Goal: Task Accomplishment & Management: Manage account settings

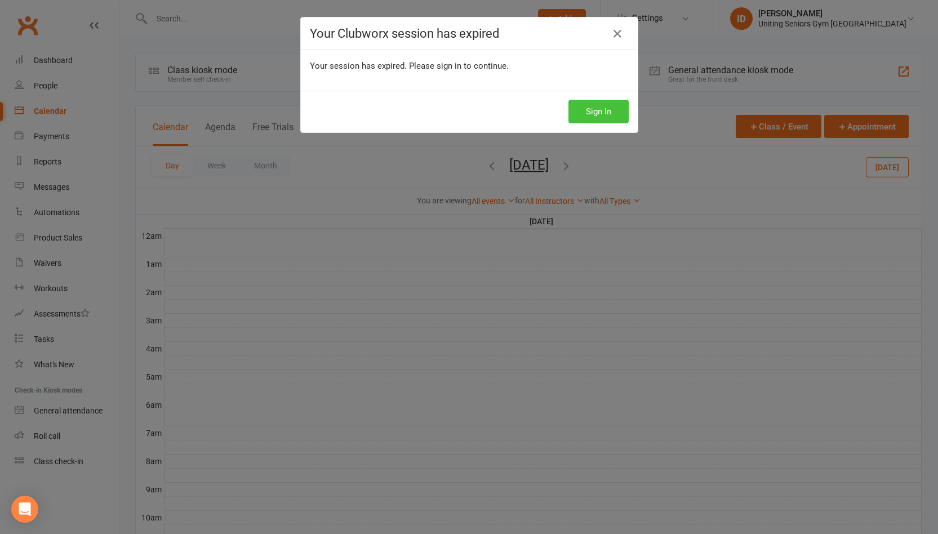
click at [568, 108] on button "Sign In" at bounding box center [598, 112] width 60 height 24
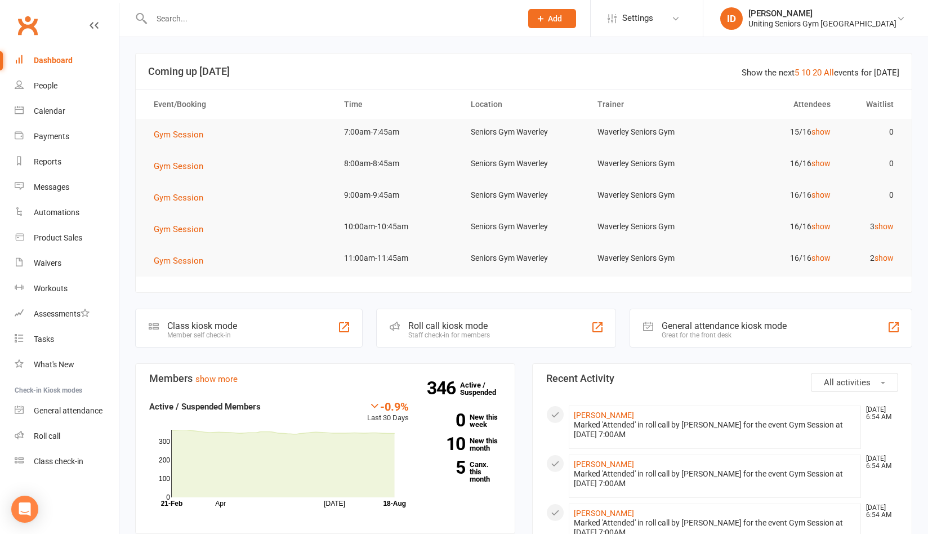
click at [197, 17] on input "text" at bounding box center [331, 19] width 366 height 16
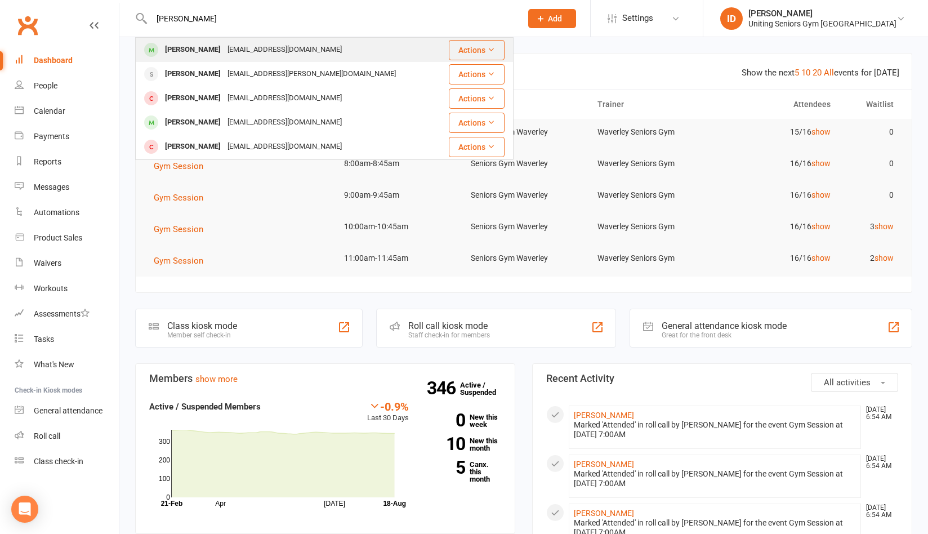
type input "[PERSON_NAME]"
click at [225, 50] on div "[EMAIL_ADDRESS][DOMAIN_NAME]" at bounding box center [284, 50] width 121 height 16
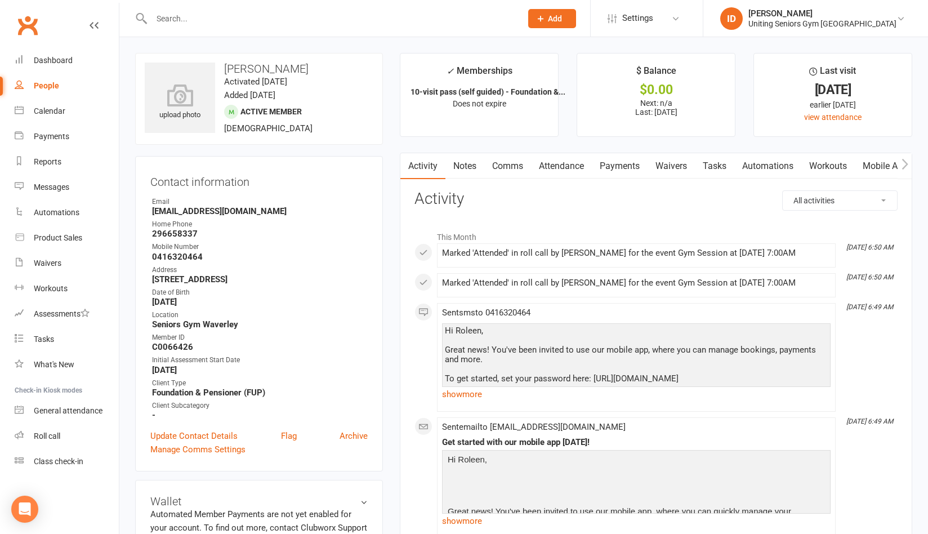
click at [891, 172] on link "Mobile App" at bounding box center [885, 166] width 61 height 26
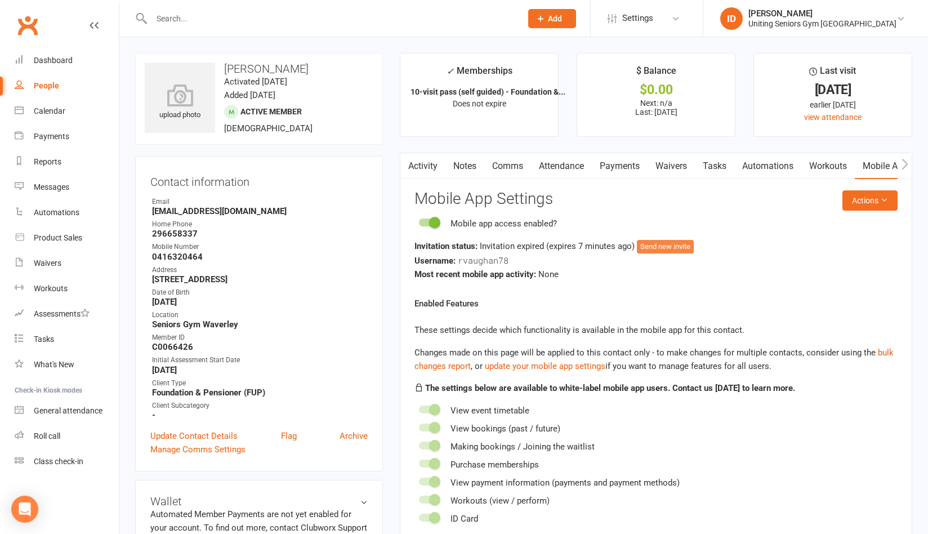
click at [660, 247] on button "Send new invite" at bounding box center [665, 247] width 57 height 14
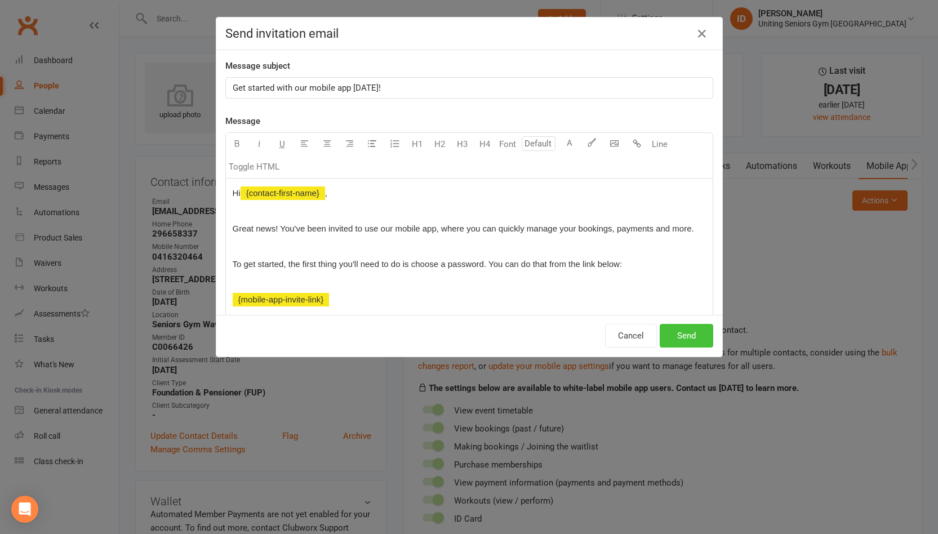
click at [686, 334] on button "Send" at bounding box center [687, 336] width 54 height 24
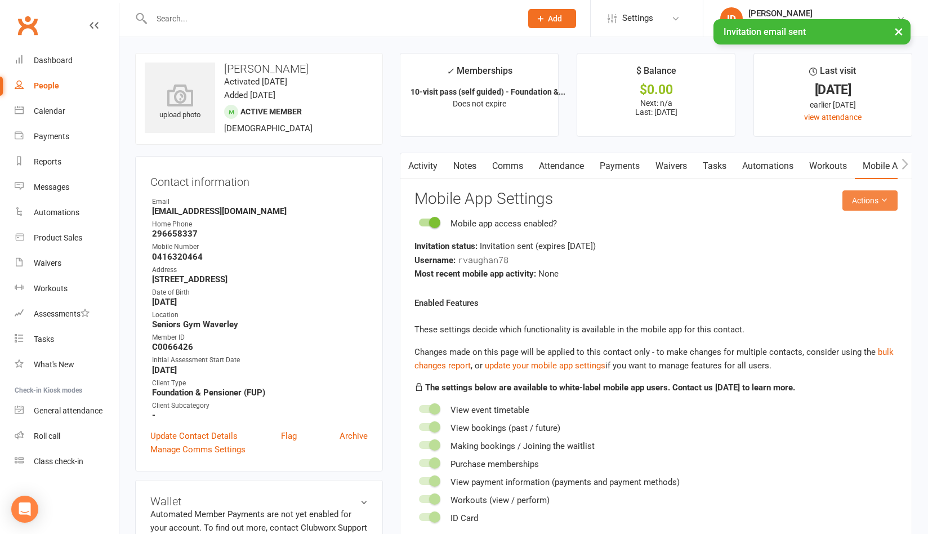
click at [883, 203] on button "Actions" at bounding box center [870, 200] width 55 height 20
click at [855, 247] on link "Send invitation SMS" at bounding box center [832, 248] width 112 height 23
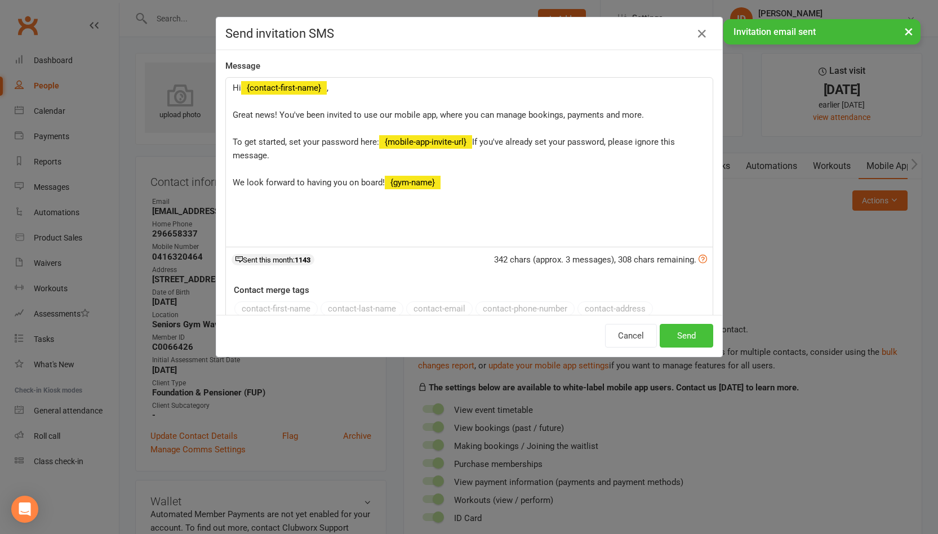
click at [694, 343] on button "Send" at bounding box center [687, 336] width 54 height 24
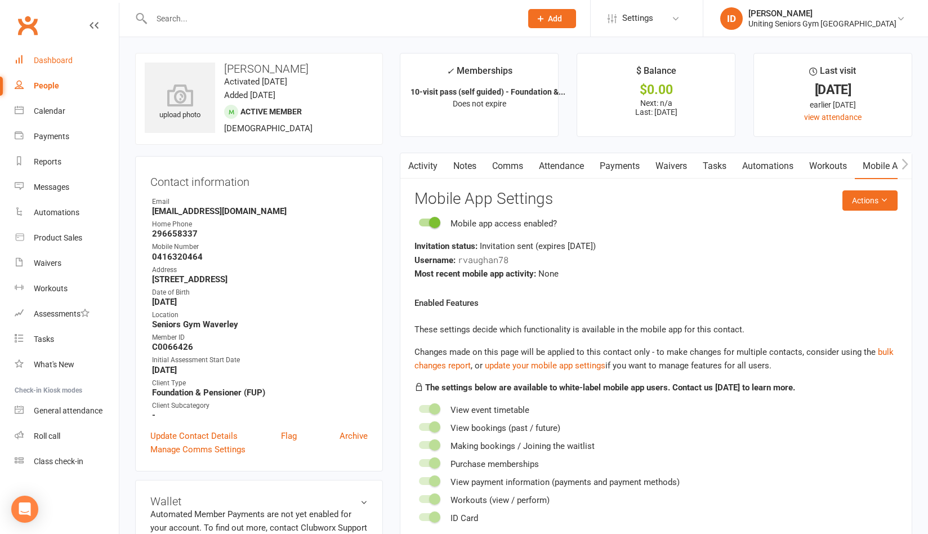
click at [60, 62] on div "Dashboard" at bounding box center [53, 60] width 39 height 9
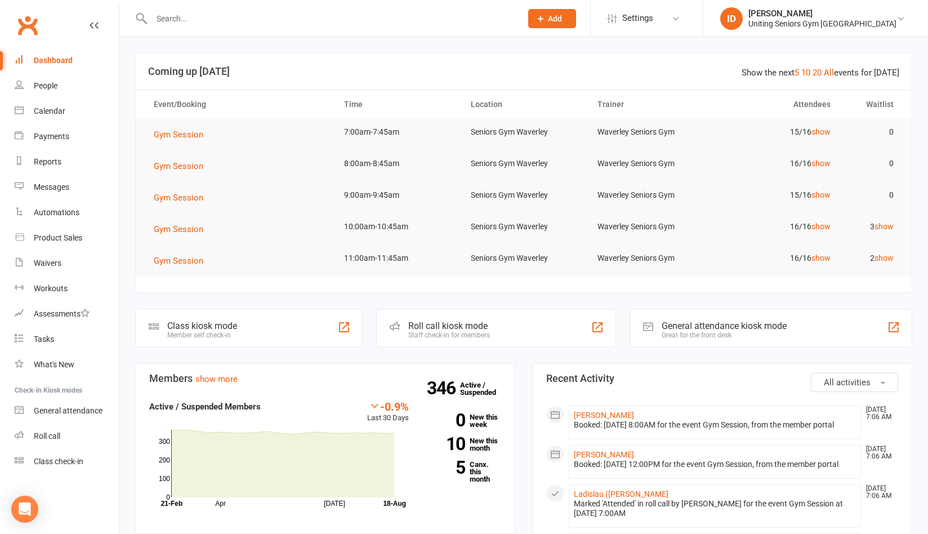
click at [234, 20] on input "text" at bounding box center [331, 19] width 366 height 16
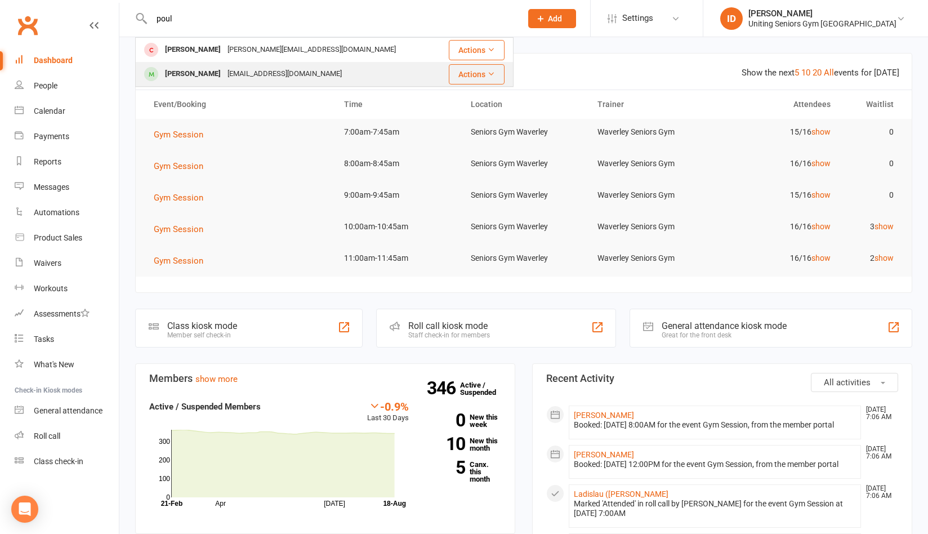
type input "poul"
click at [209, 74] on div "[PERSON_NAME]" at bounding box center [193, 74] width 63 height 16
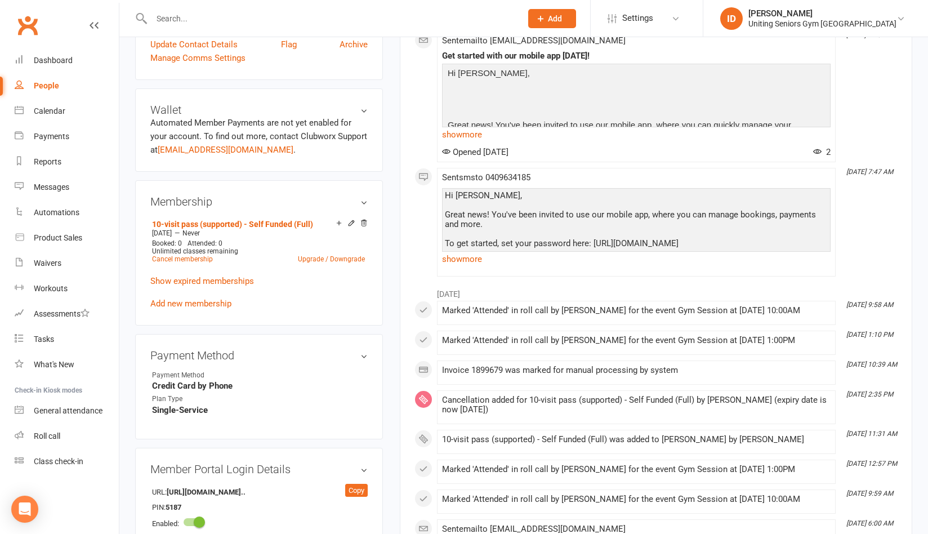
scroll to position [394, 0]
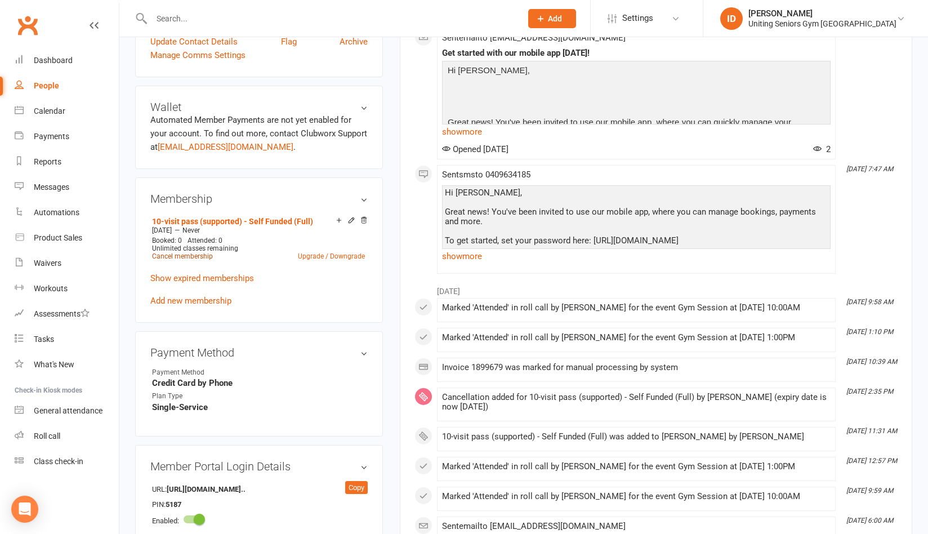
click at [199, 259] on link "Cancel membership" at bounding box center [182, 256] width 61 height 8
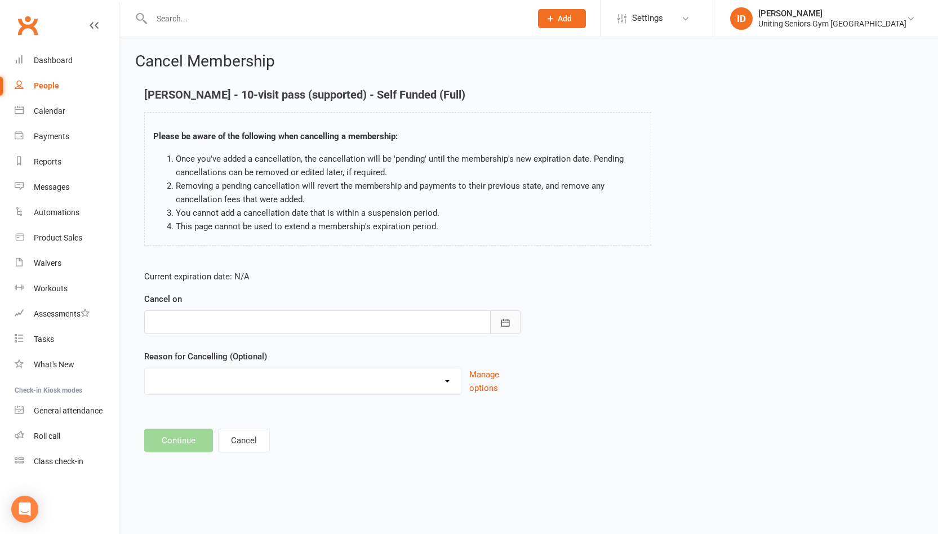
click at [503, 318] on icon "button" at bounding box center [505, 322] width 11 height 11
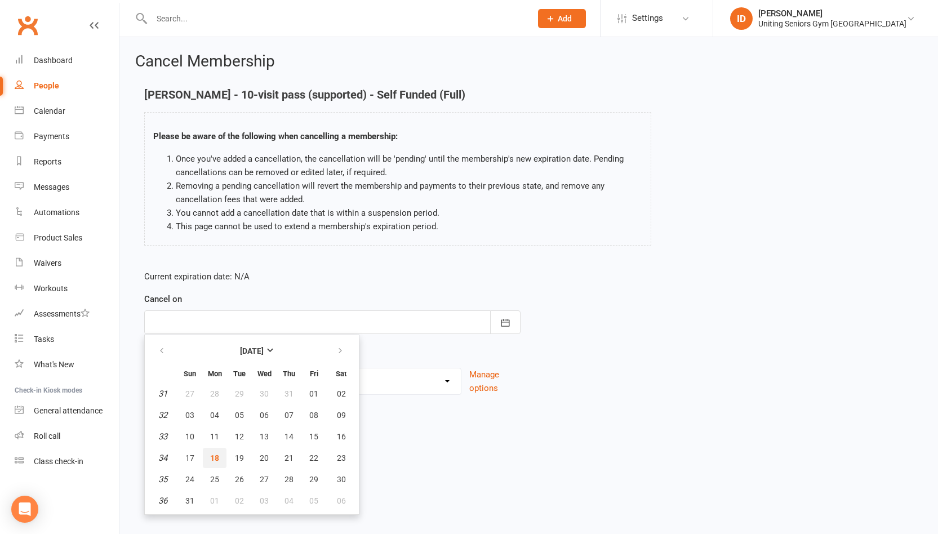
drag, startPoint x: 210, startPoint y: 456, endPoint x: 250, endPoint y: 399, distance: 70.0
click at [210, 455] on span "18" at bounding box center [214, 458] width 9 height 9
type input "[DATE]"
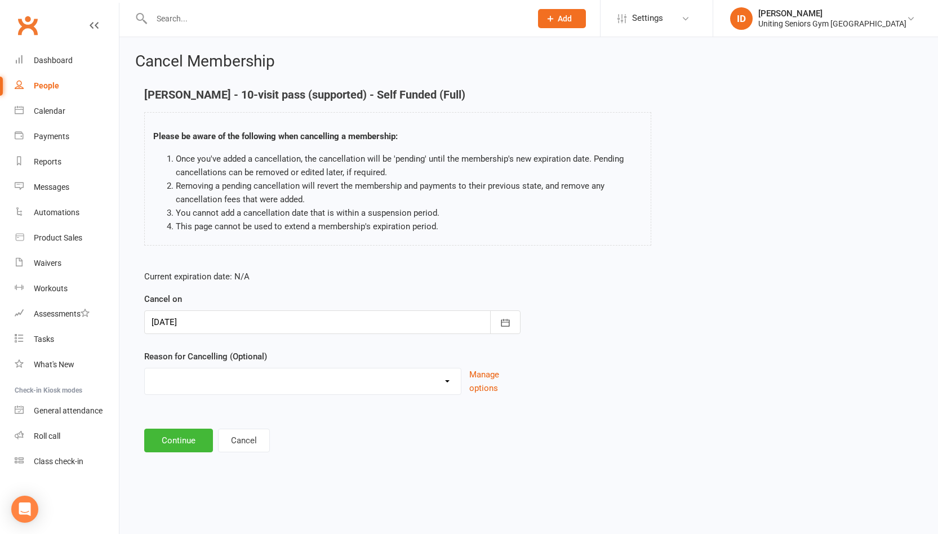
click at [272, 376] on select "Health reasons Holiday Injury Other Other reason" at bounding box center [303, 379] width 316 height 23
select select "3"
click at [145, 368] on select "Health reasons Holiday Injury Other Other reason" at bounding box center [303, 379] width 316 height 23
click at [161, 440] on button "Continue" at bounding box center [178, 441] width 69 height 24
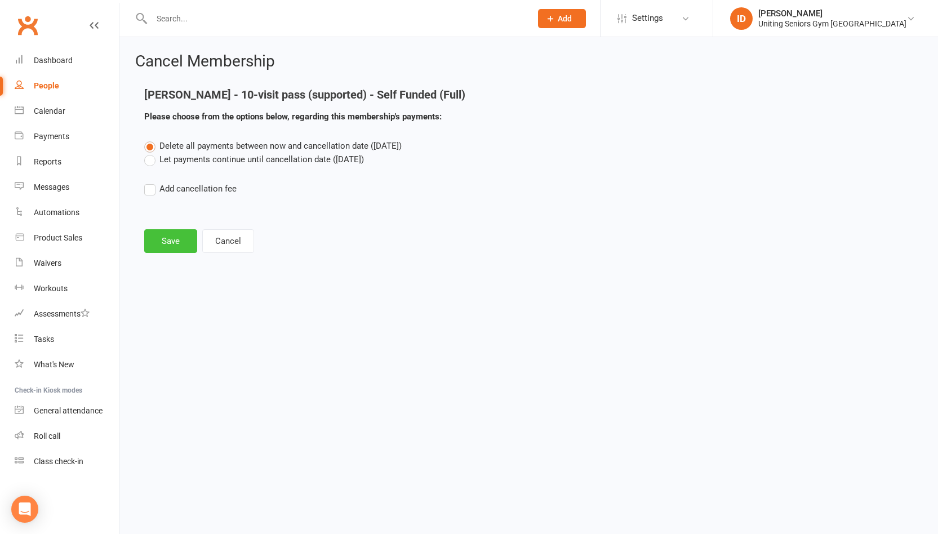
click at [164, 235] on button "Save" at bounding box center [170, 241] width 53 height 24
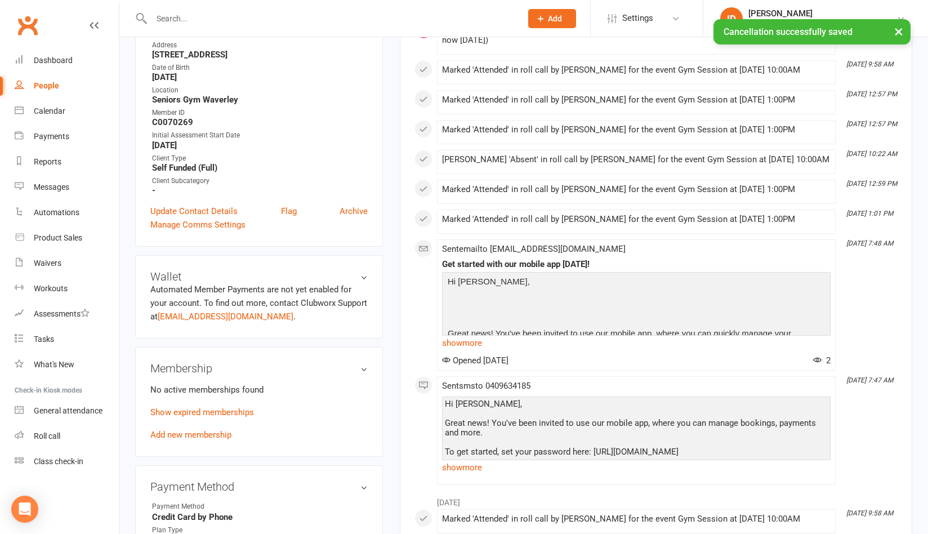
scroll to position [338, 0]
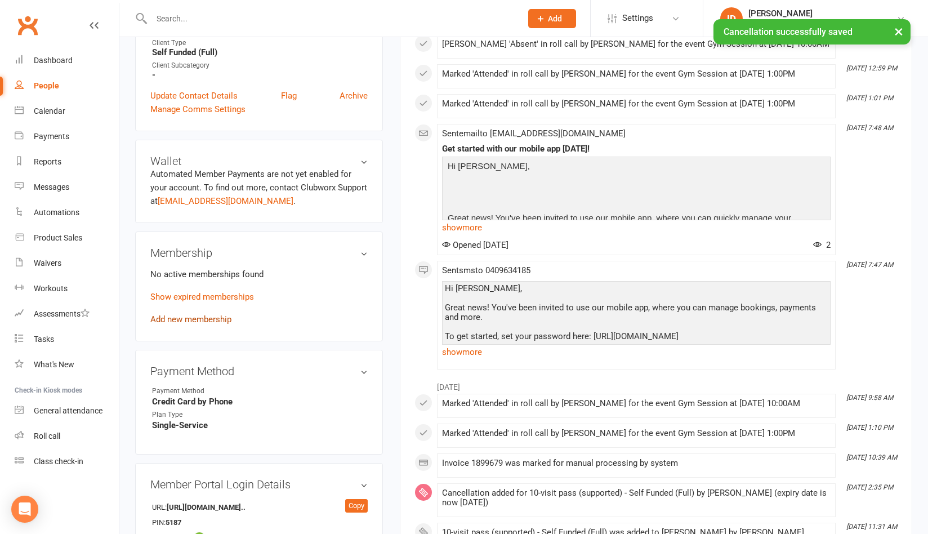
click at [180, 319] on link "Add new membership" at bounding box center [190, 319] width 81 height 10
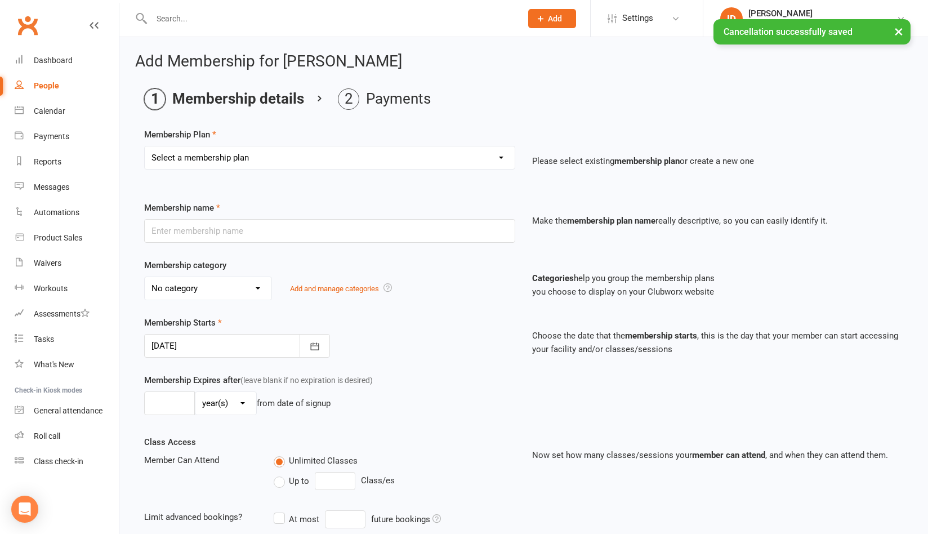
click at [385, 155] on select "Select a membership plan Create new Membership Plan Initial Assessment + Set Up…" at bounding box center [330, 157] width 370 height 23
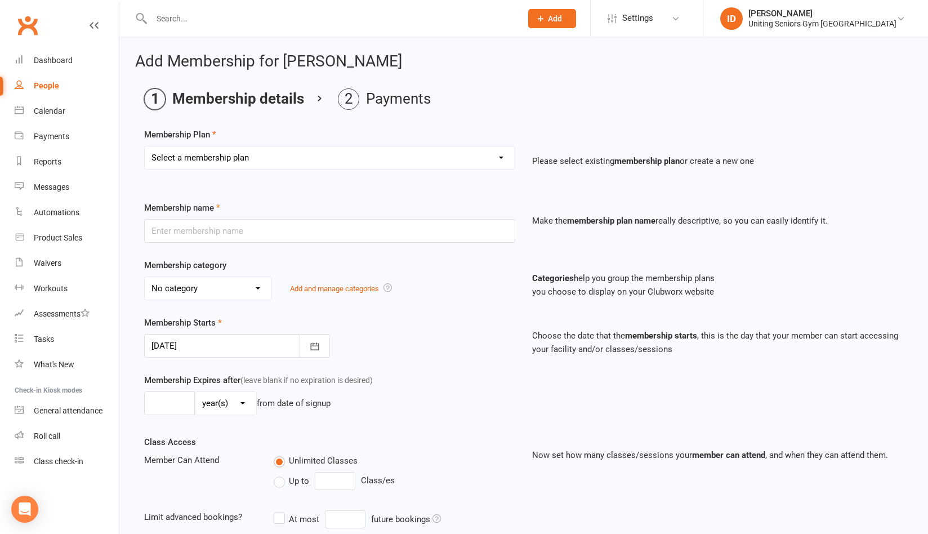
select select "8"
click at [145, 146] on select "Select a membership plan Create new Membership Plan Initial Assessment + Set Up…" at bounding box center [330, 157] width 370 height 23
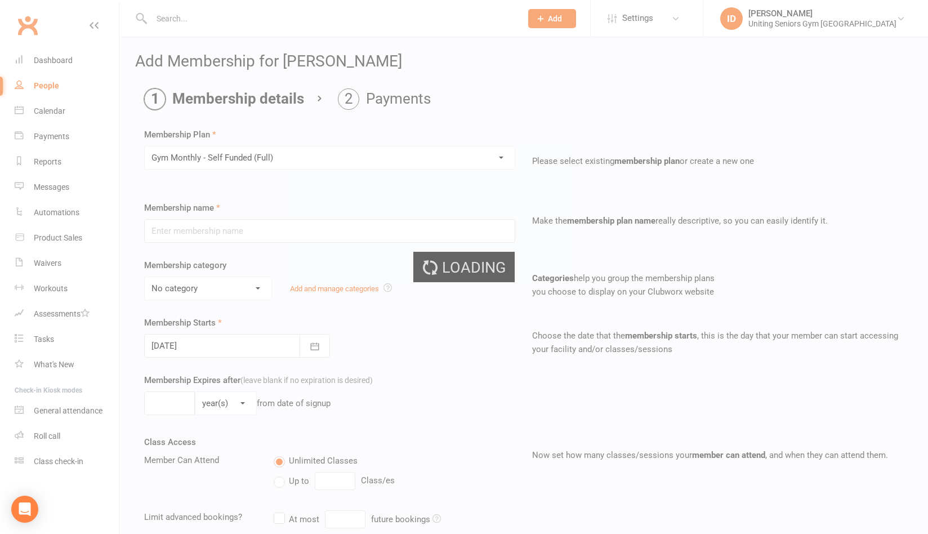
type input "Gym Monthly - Self Funded (Full)"
select select "3"
type input "0"
type input "1"
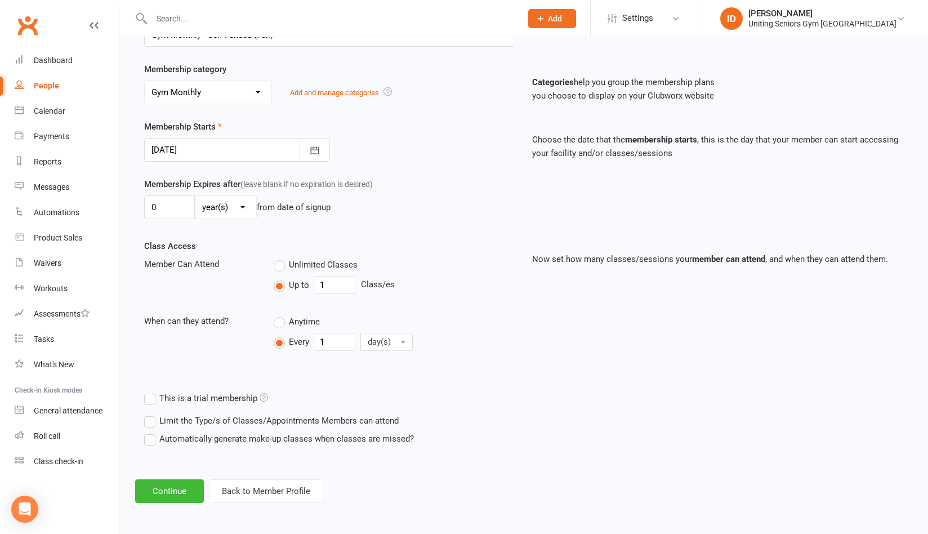
scroll to position [197, 0]
click at [152, 483] on button "Continue" at bounding box center [169, 490] width 69 height 24
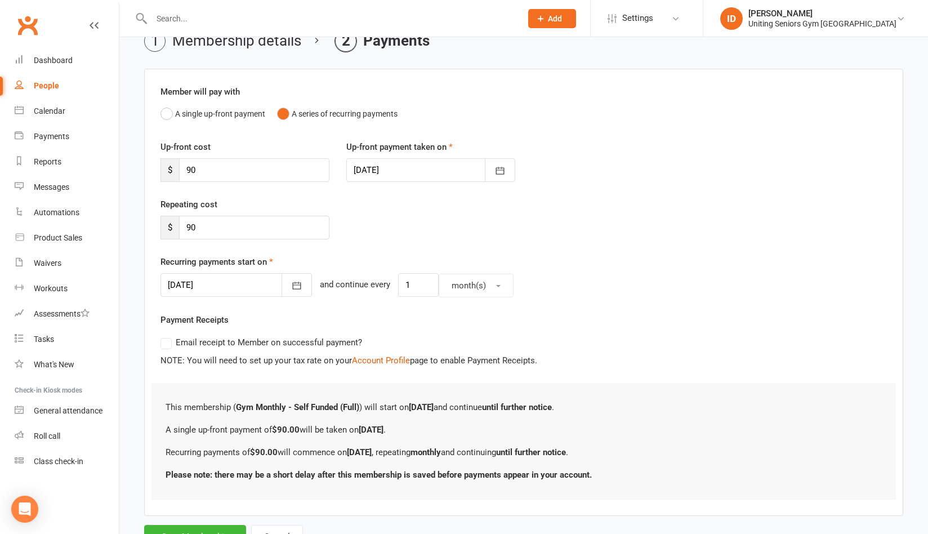
scroll to position [107, 0]
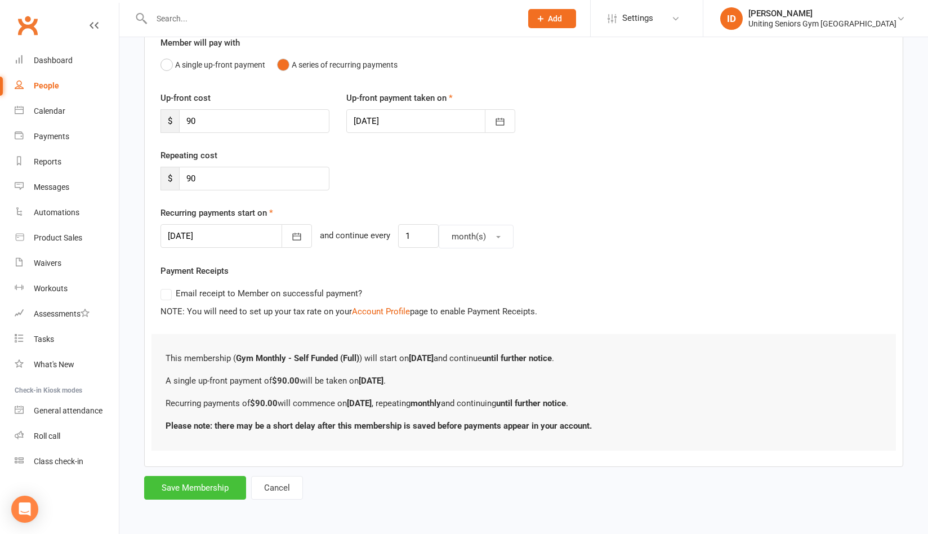
click at [222, 485] on button "Save Membership" at bounding box center [195, 488] width 102 height 24
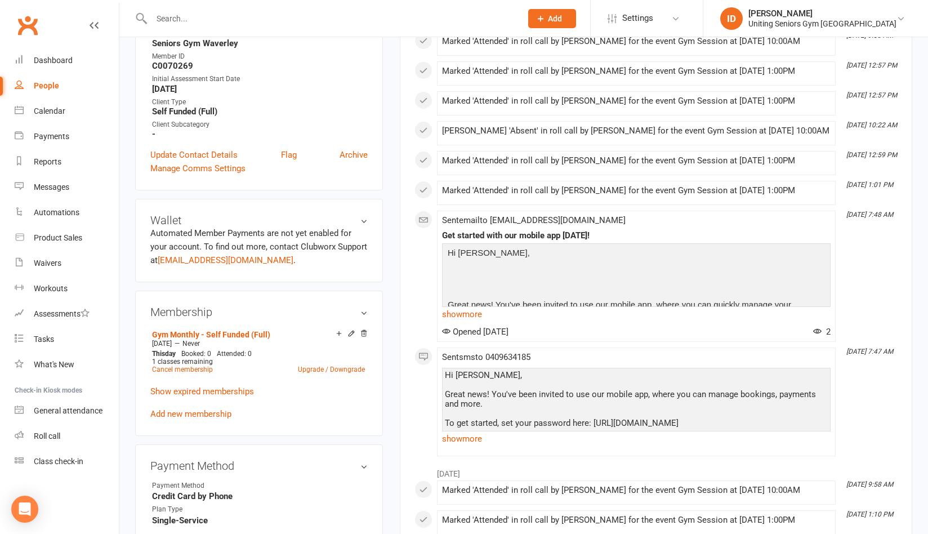
scroll to position [282, 0]
click at [646, 502] on li "[DATE] 9:58 AM Marked 'Attended' in roll call by [PERSON_NAME] for the event Gy…" at bounding box center [636, 492] width 399 height 24
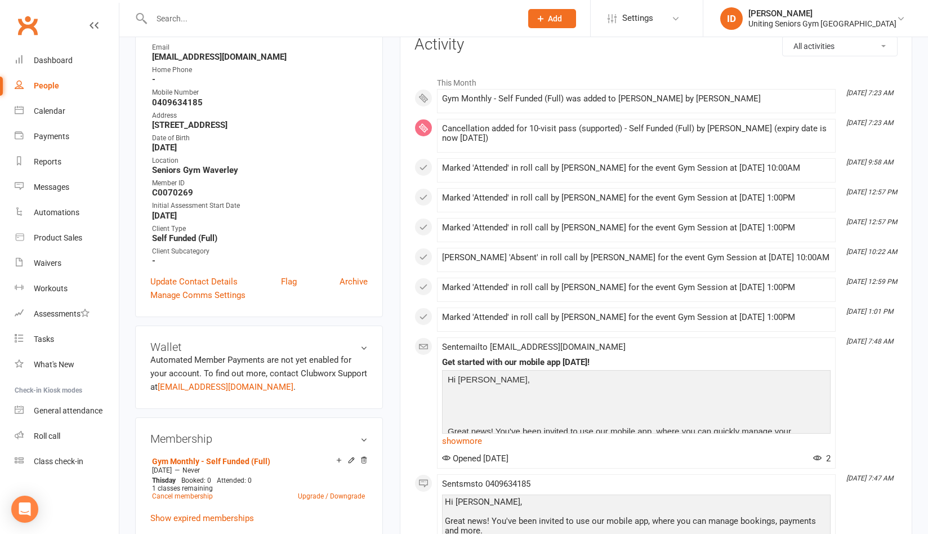
scroll to position [0, 0]
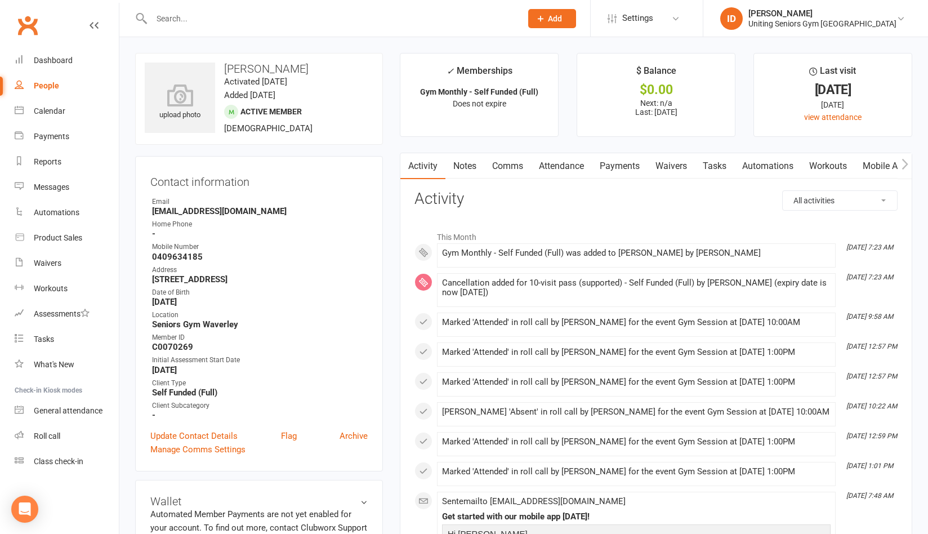
click at [43, 21] on div "Clubworx" at bounding box center [59, 32] width 119 height 42
